Goal: Check status: Check status

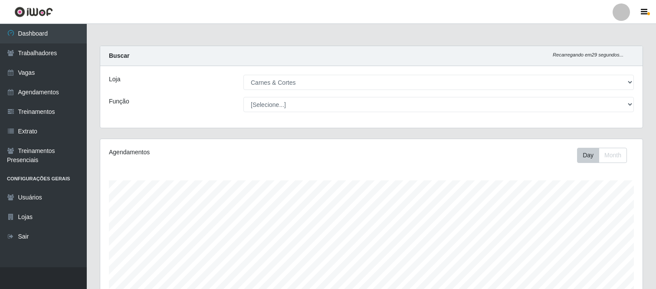
select select "433"
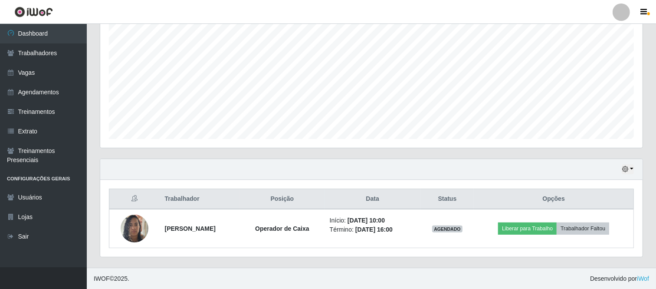
scroll to position [180, 543]
click at [635, 170] on div "Hoje 1 dia 3 dias 1 Semana Não encerrados" at bounding box center [371, 169] width 543 height 21
click at [630, 167] on button "button" at bounding box center [628, 169] width 12 height 10
click at [592, 134] on button "1 Semana" at bounding box center [599, 136] width 69 height 18
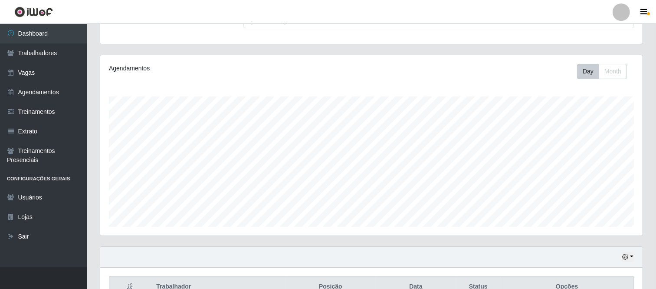
scroll to position [163, 0]
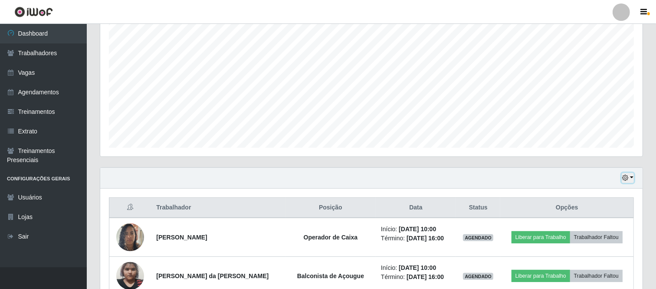
click at [633, 177] on button "button" at bounding box center [628, 178] width 12 height 10
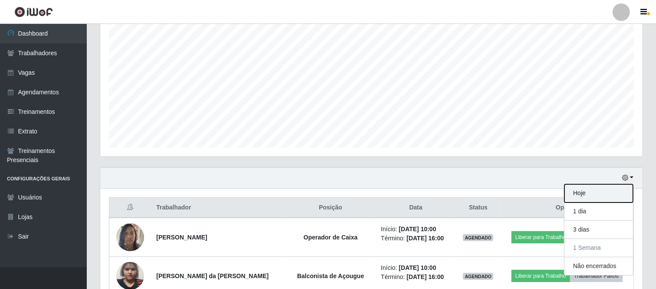
click at [590, 194] on button "Hoje" at bounding box center [599, 193] width 69 height 18
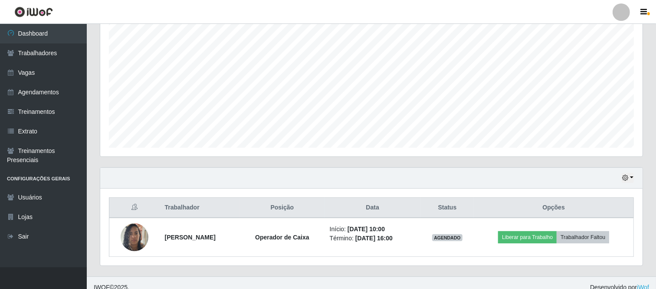
click at [635, 177] on div "Hoje 1 dia 3 dias 1 Semana Não encerrados" at bounding box center [371, 178] width 543 height 21
click at [632, 177] on button "button" at bounding box center [628, 178] width 12 height 10
click at [590, 146] on button "1 Semana" at bounding box center [599, 145] width 69 height 18
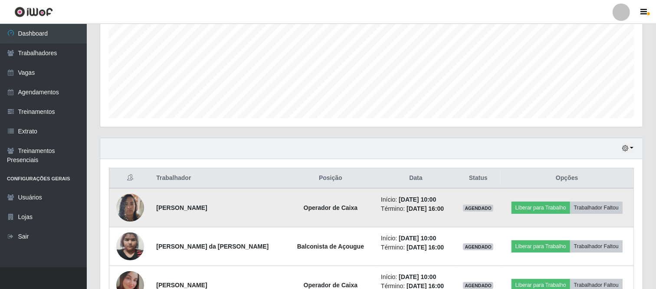
scroll to position [193, 0]
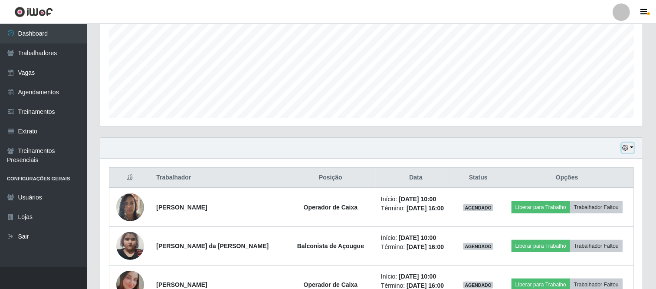
click at [633, 148] on button "button" at bounding box center [628, 148] width 12 height 10
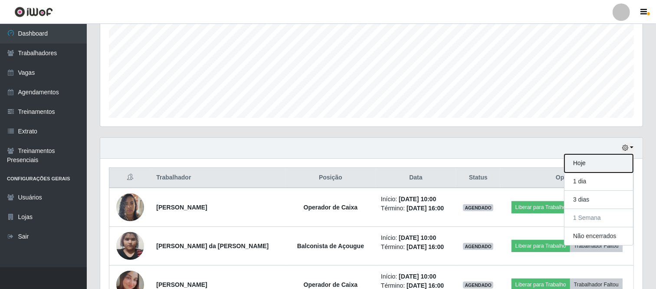
click at [593, 165] on button "Hoje" at bounding box center [599, 163] width 69 height 18
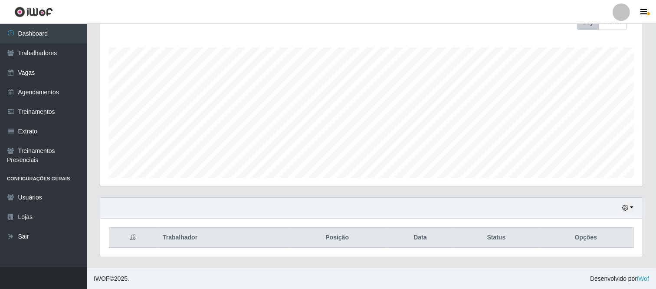
scroll to position [171, 0]
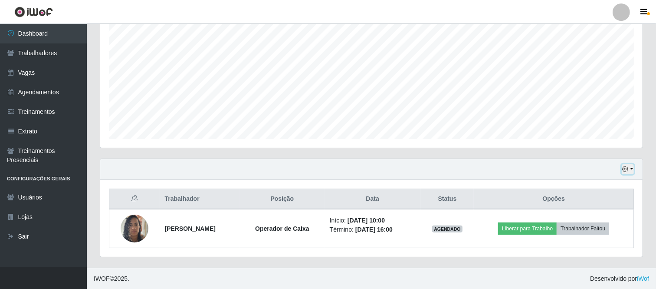
click at [632, 168] on button "button" at bounding box center [628, 169] width 12 height 10
click at [599, 138] on button "1 Semana" at bounding box center [599, 136] width 69 height 18
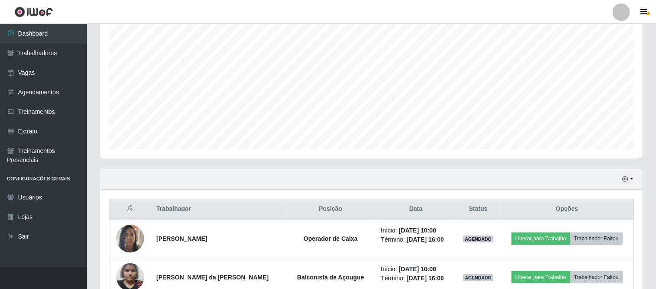
scroll to position [211, 0]
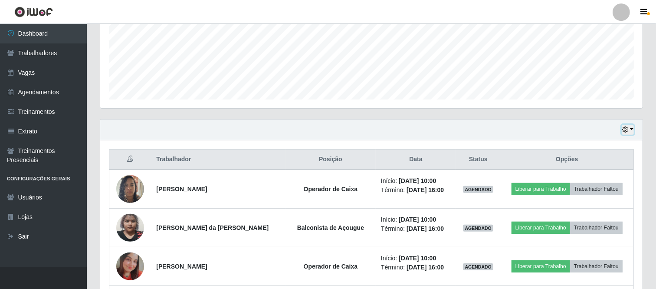
click at [631, 130] on button "button" at bounding box center [628, 130] width 12 height 10
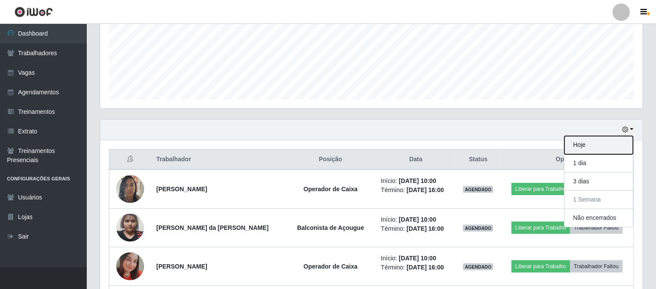
click at [580, 145] on button "Hoje" at bounding box center [599, 145] width 69 height 18
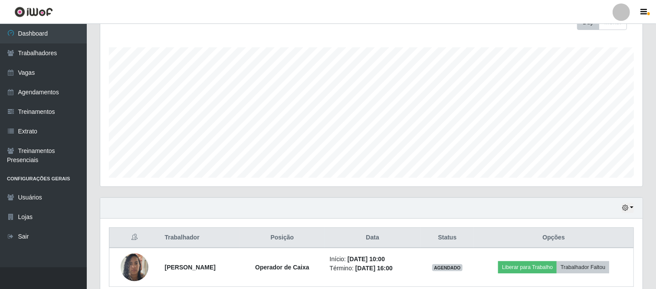
scroll to position [171, 0]
